Goal: Information Seeking & Learning: Learn about a topic

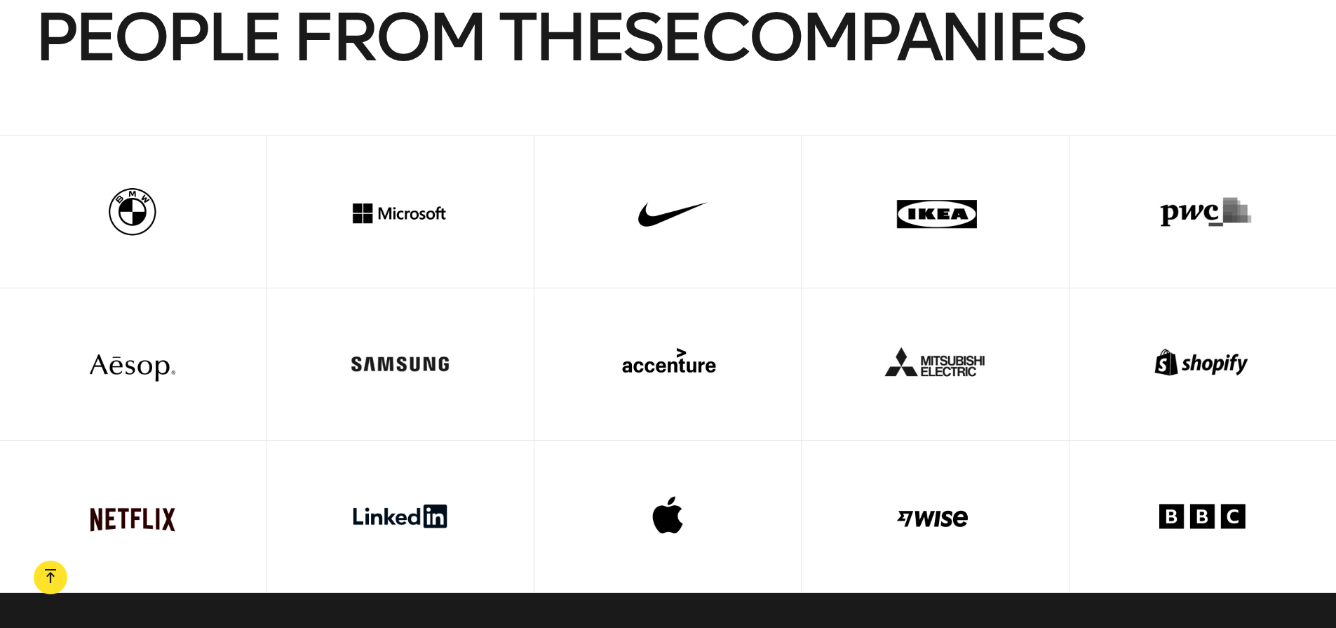
scroll to position [4884, 0]
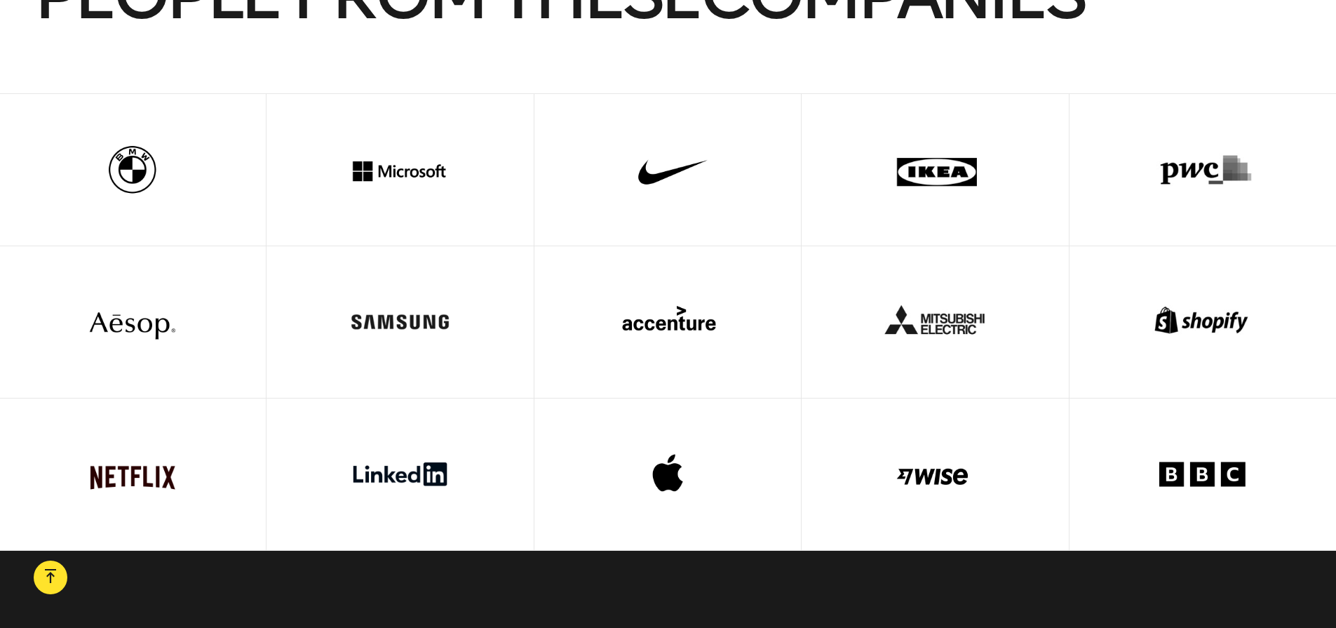
click at [681, 175] on div at bounding box center [667, 170] width 200 height 152
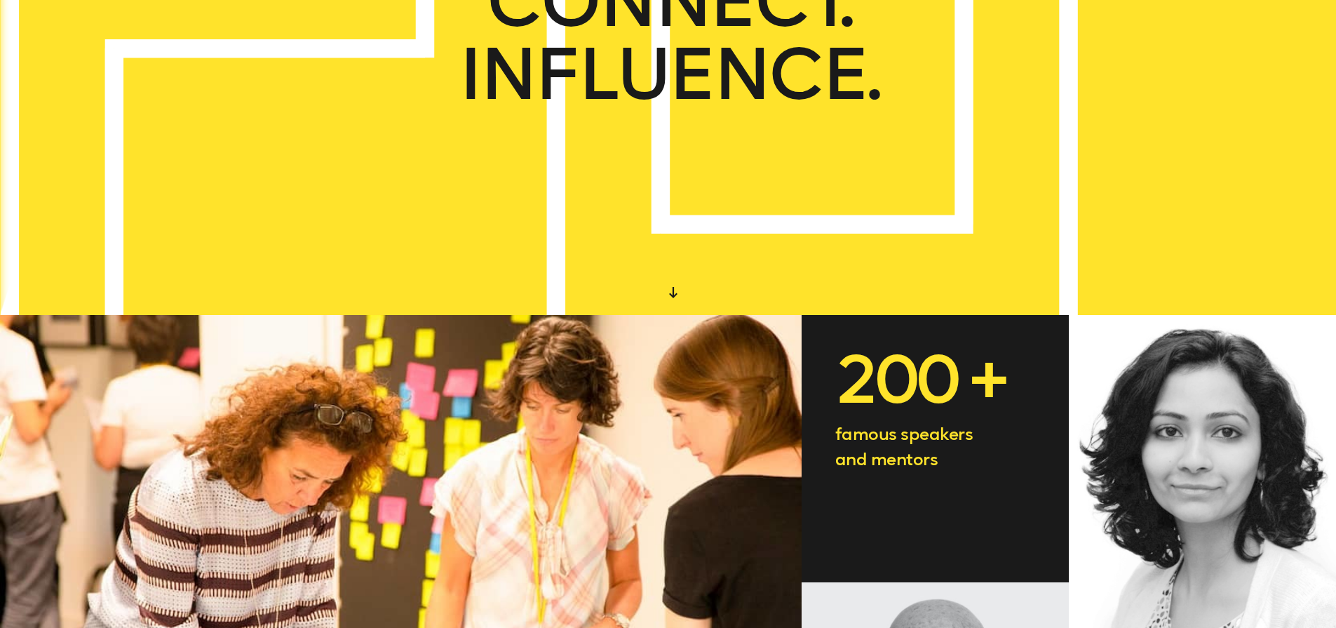
scroll to position [0, 0]
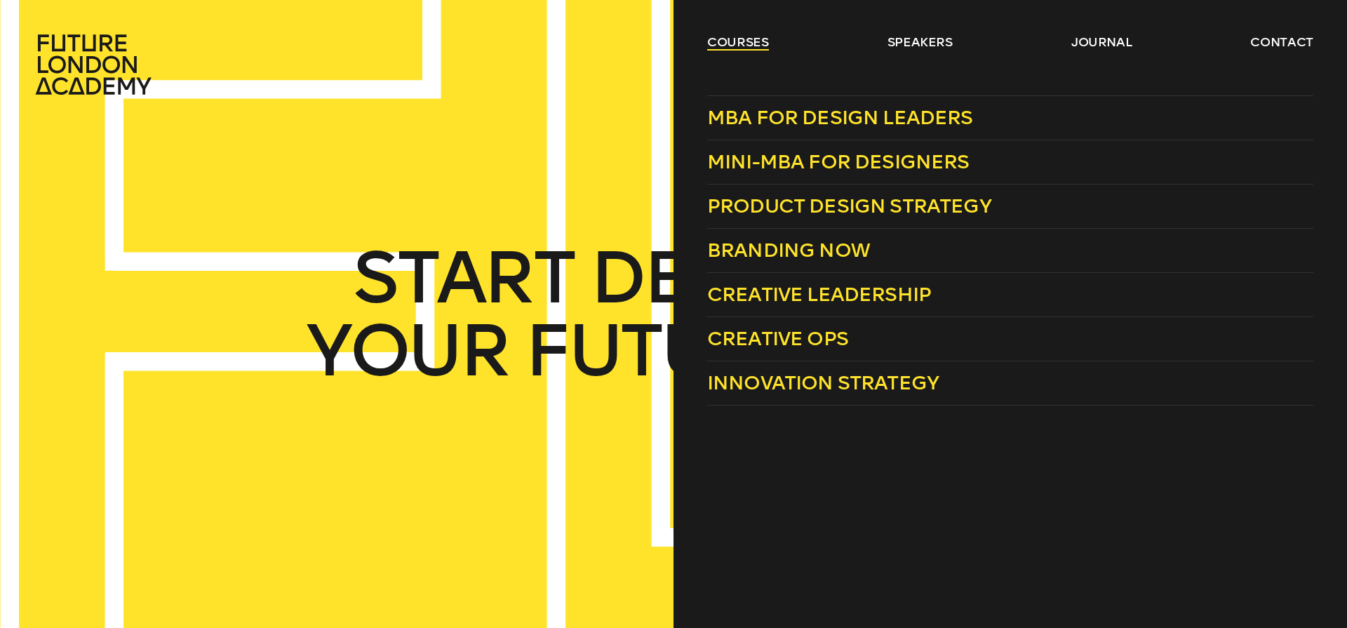
click at [748, 46] on link "courses" at bounding box center [738, 42] width 62 height 17
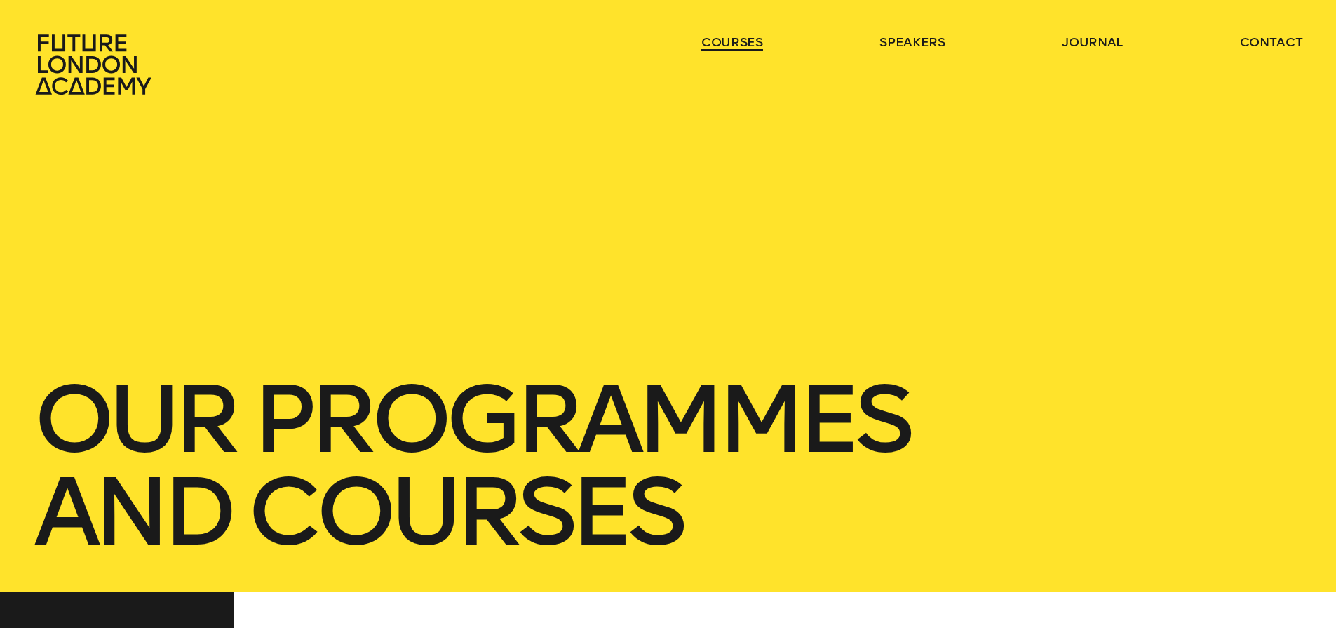
click at [739, 43] on link "courses" at bounding box center [732, 42] width 62 height 17
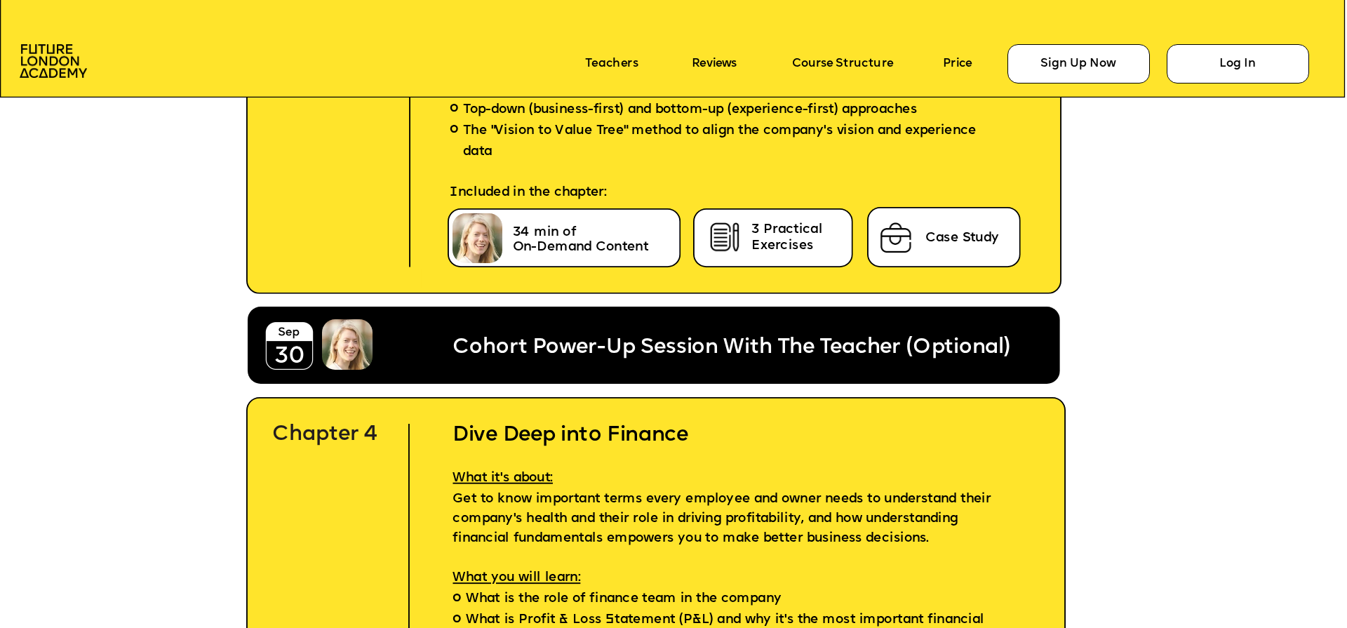
scroll to position [5351, 0]
